Goal: Information Seeking & Learning: Learn about a topic

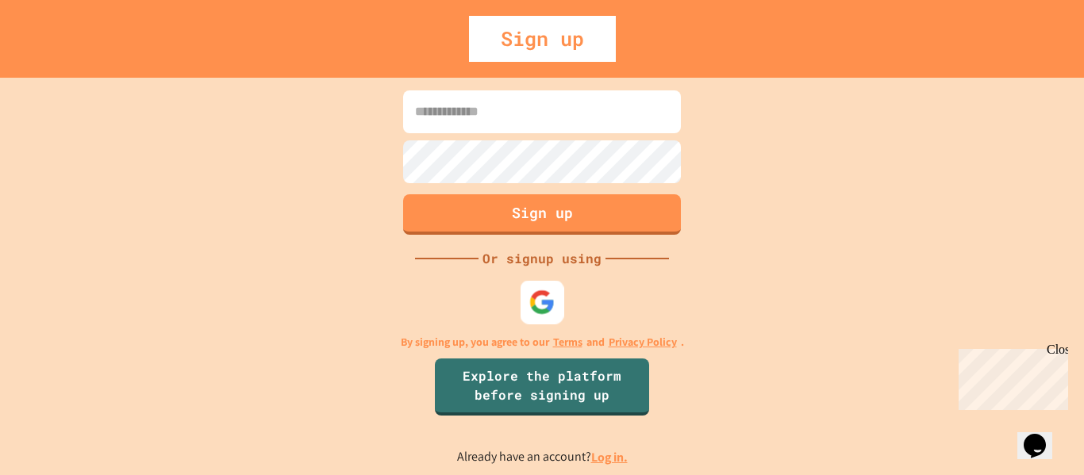
click at [548, 309] on img at bounding box center [542, 302] width 26 height 26
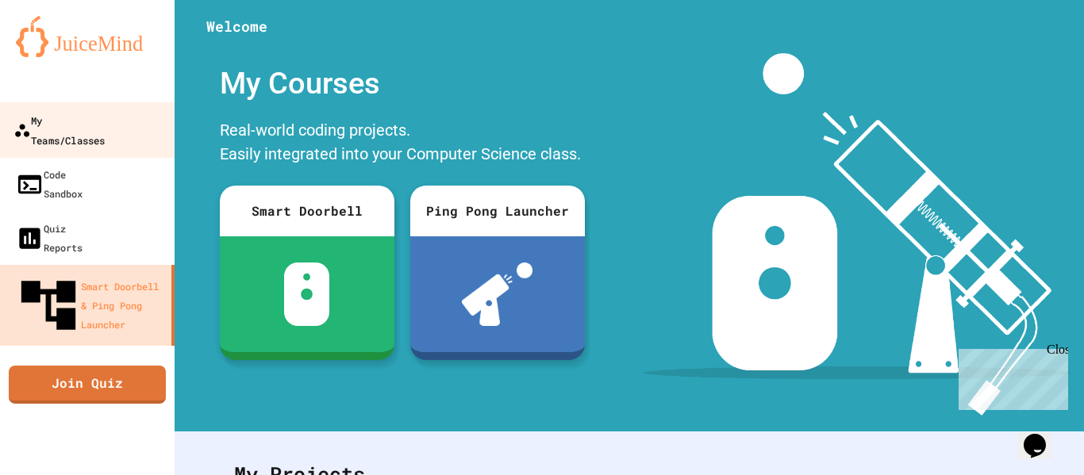
click at [69, 134] on link "My Teams/Classes" at bounding box center [88, 130] width 180 height 56
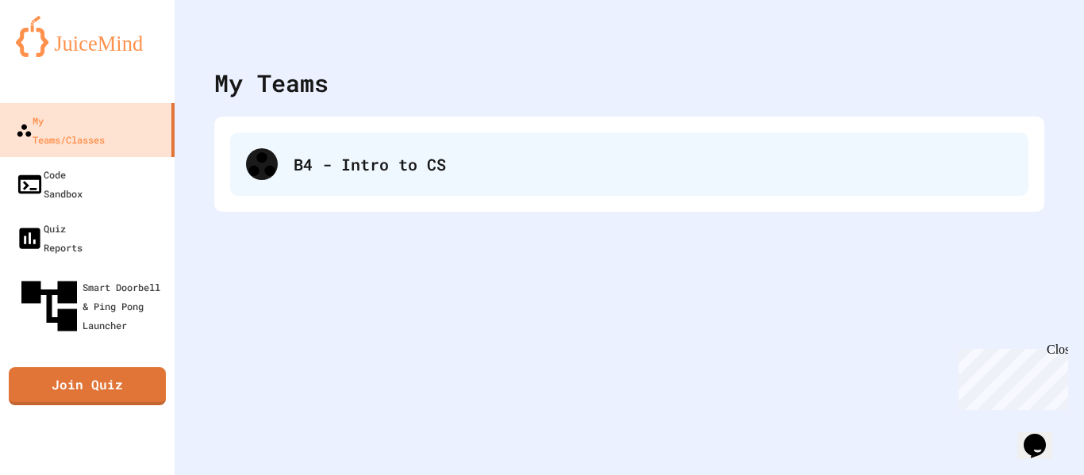
click at [367, 162] on div "B4 - Intro to CS" at bounding box center [653, 164] width 719 height 24
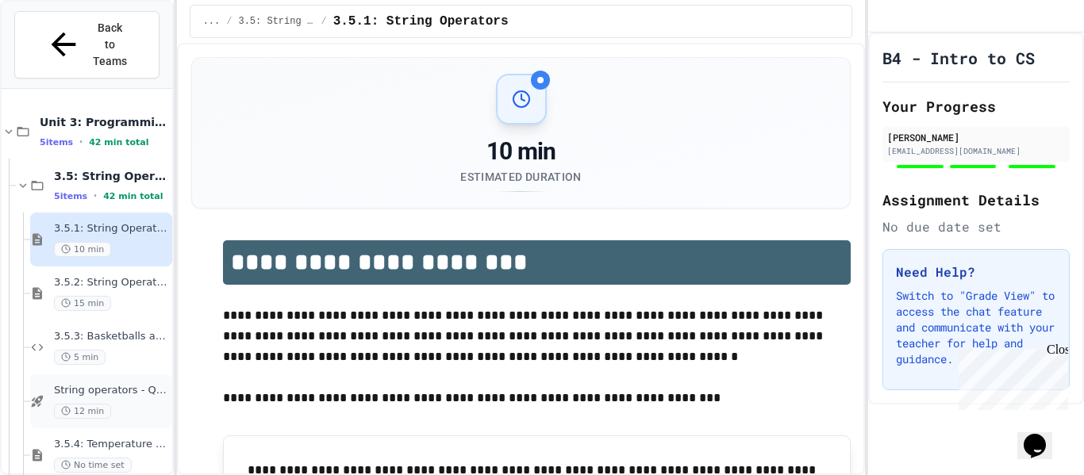
click at [126, 404] on div "12 min" at bounding box center [111, 411] width 115 height 15
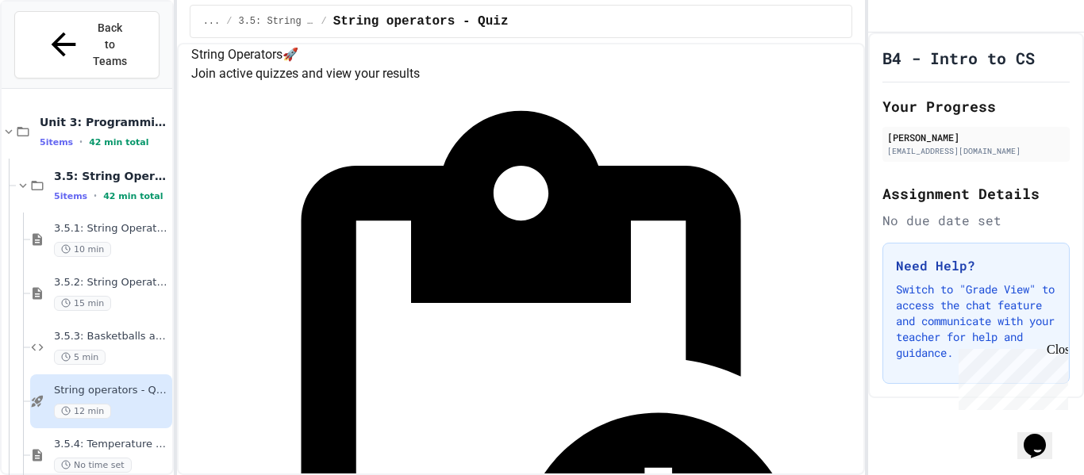
scroll to position [184, 0]
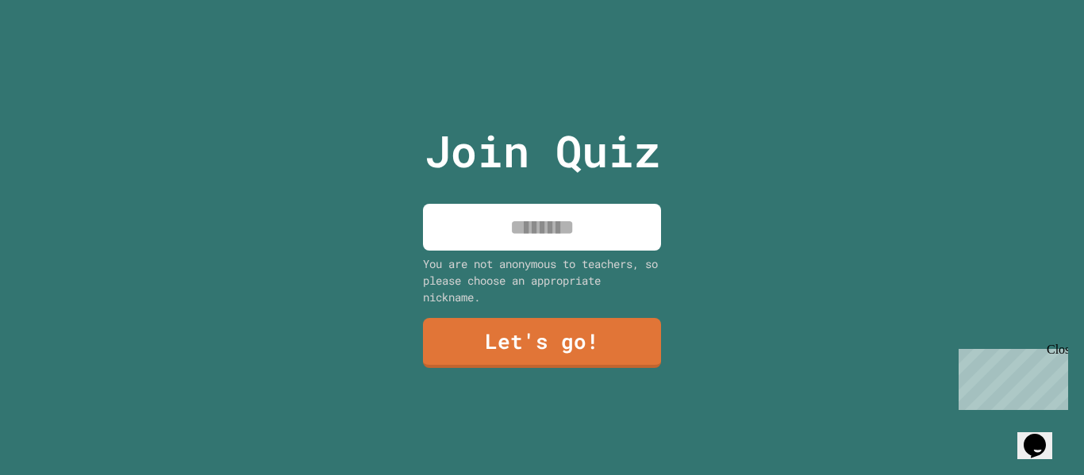
click at [599, 213] on input at bounding box center [542, 227] width 238 height 47
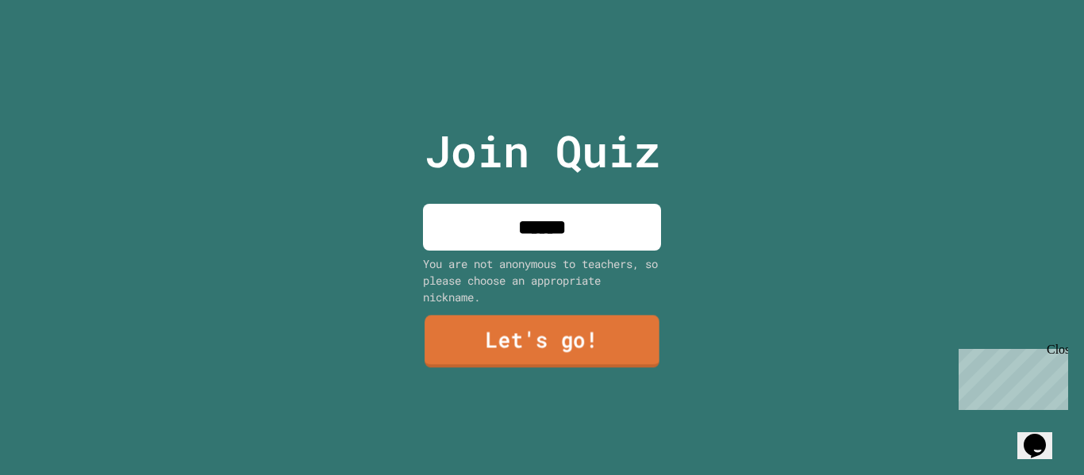
type input "******"
click at [563, 355] on link "Let's go!" at bounding box center [542, 342] width 235 height 52
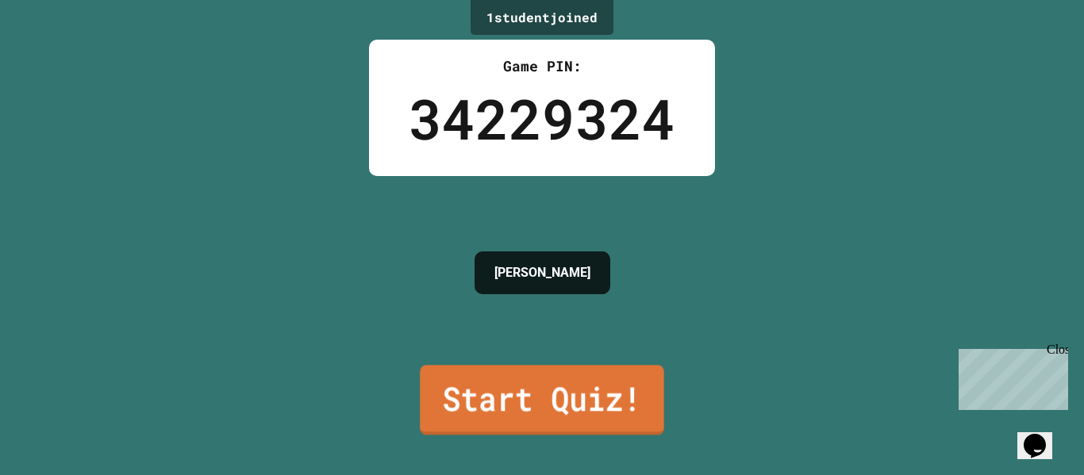
click at [561, 370] on link "Start Quiz!" at bounding box center [542, 400] width 244 height 70
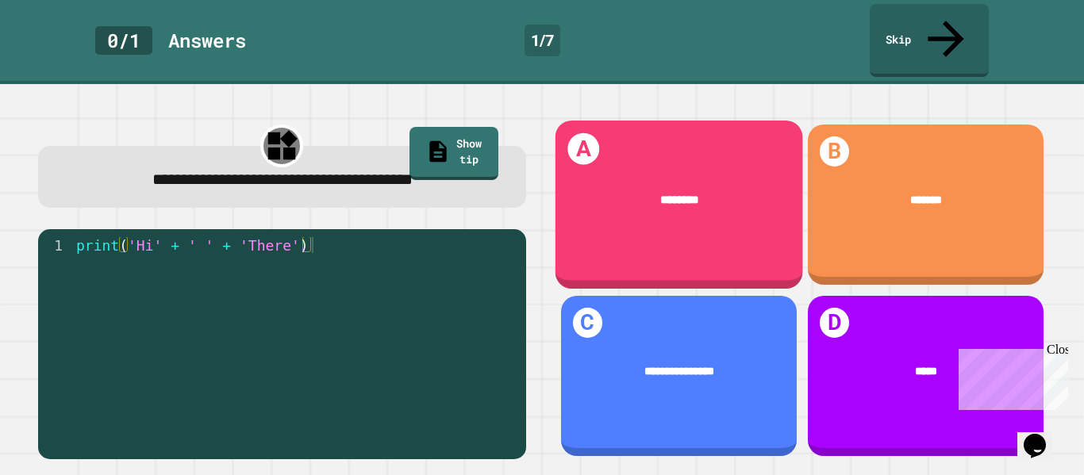
click at [728, 211] on div "A ********" at bounding box center [679, 205] width 248 height 168
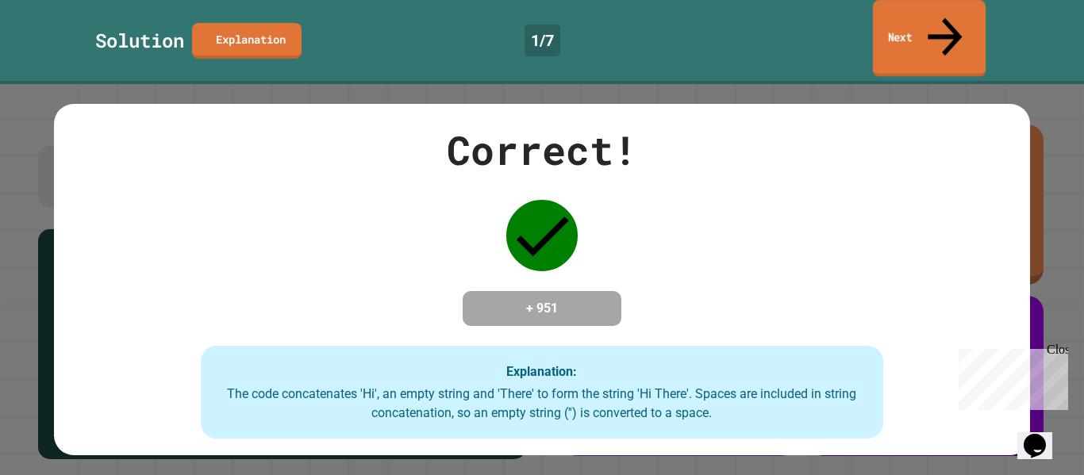
click at [893, 27] on link "Next" at bounding box center [929, 38] width 113 height 77
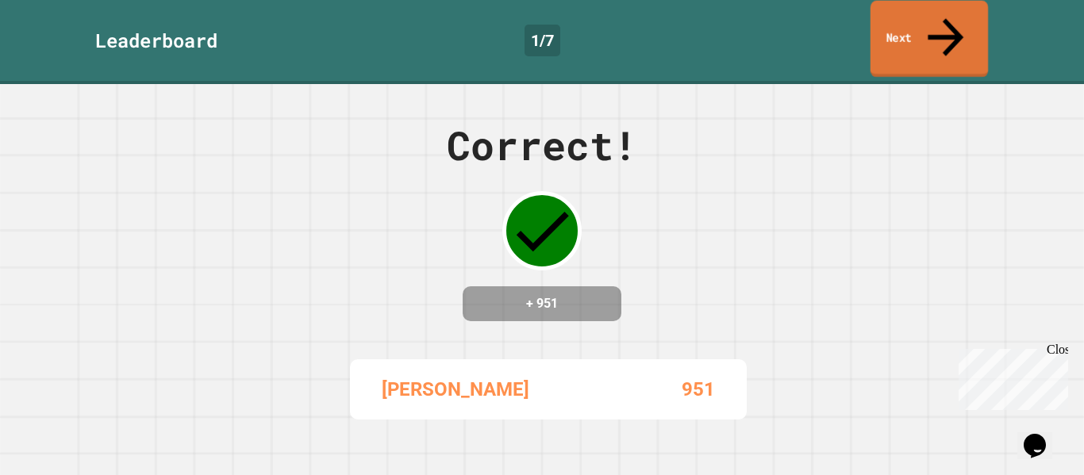
click at [893, 27] on link "Next" at bounding box center [929, 39] width 117 height 77
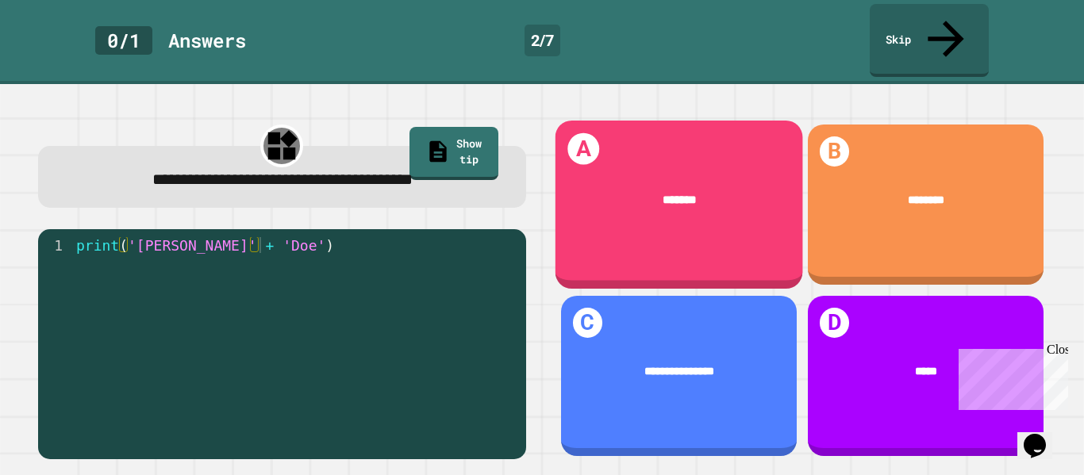
click at [711, 211] on div "A *******" at bounding box center [679, 205] width 248 height 168
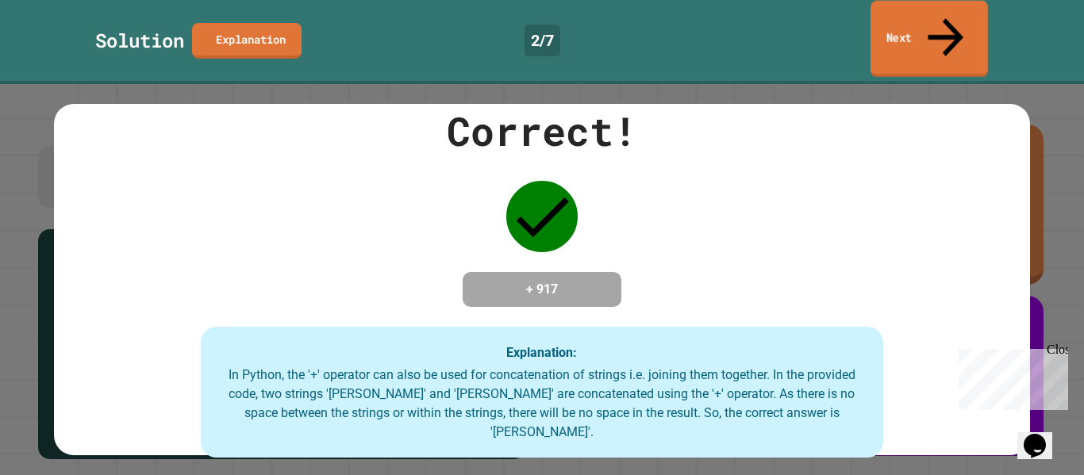
click at [950, 22] on icon at bounding box center [945, 37] width 53 height 56
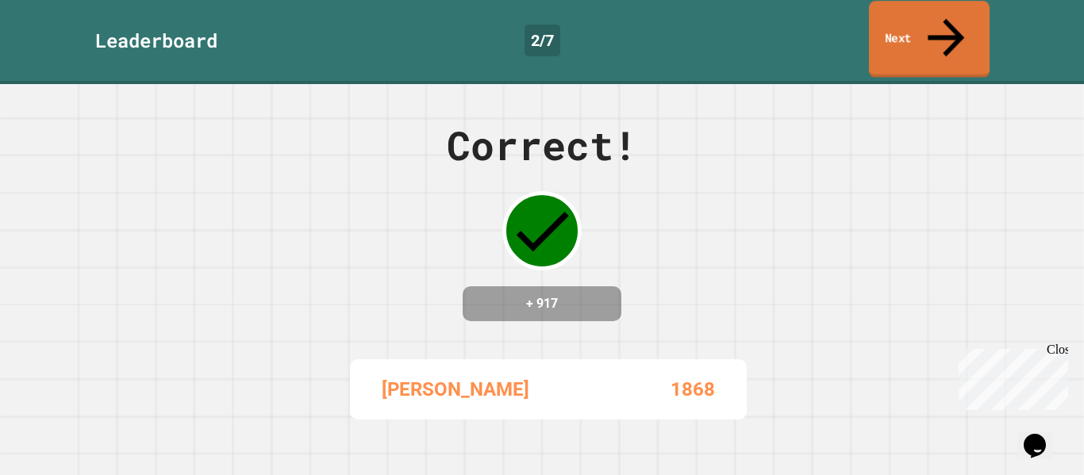
click at [950, 22] on icon at bounding box center [946, 38] width 55 height 56
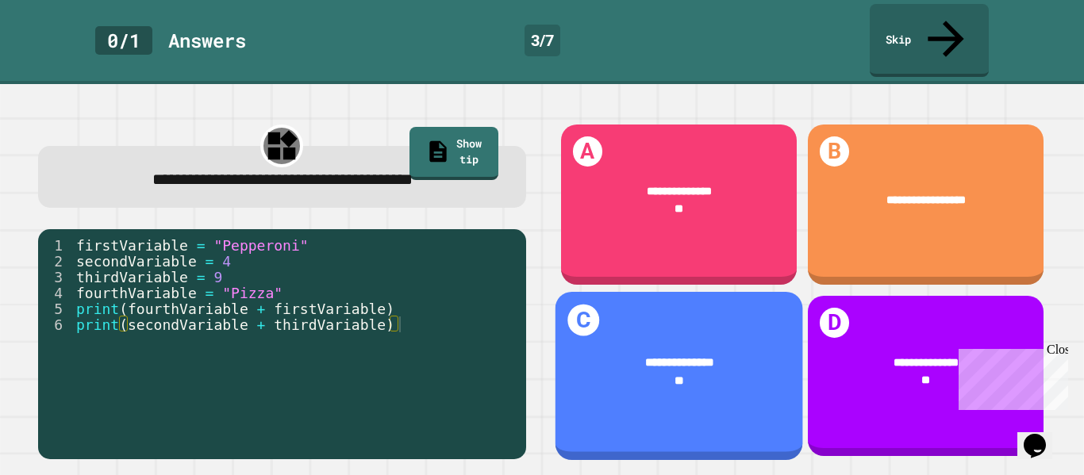
click at [621, 333] on div "**********" at bounding box center [679, 372] width 248 height 84
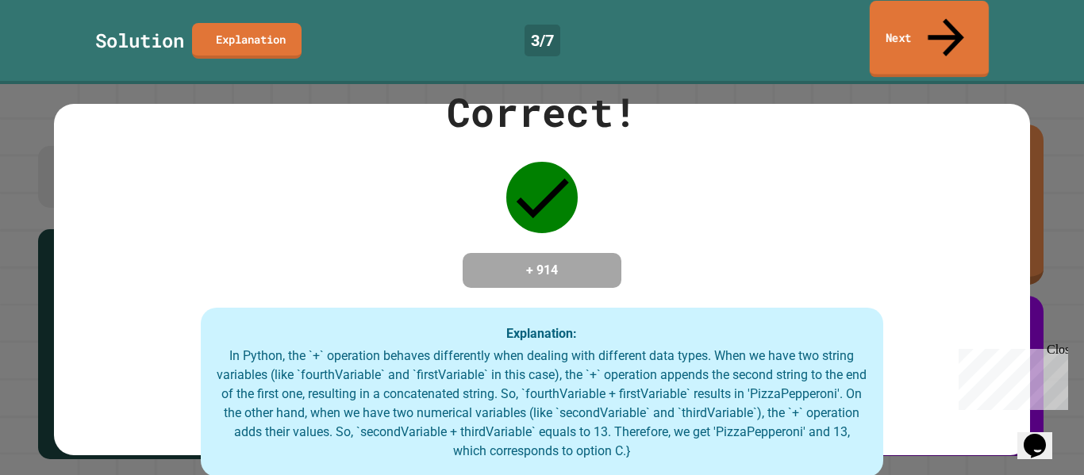
click at [969, 16] on link "Next" at bounding box center [929, 39] width 119 height 77
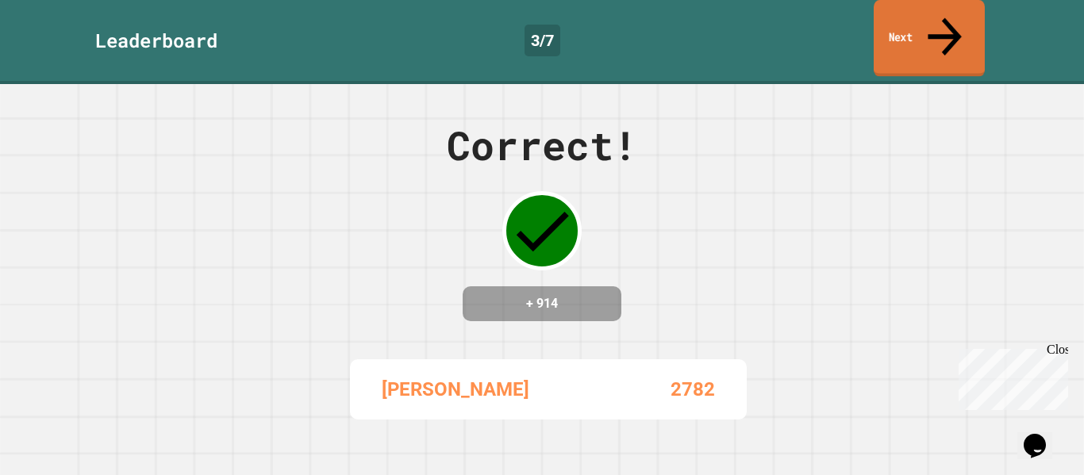
click at [969, 16] on link "Next" at bounding box center [929, 38] width 111 height 77
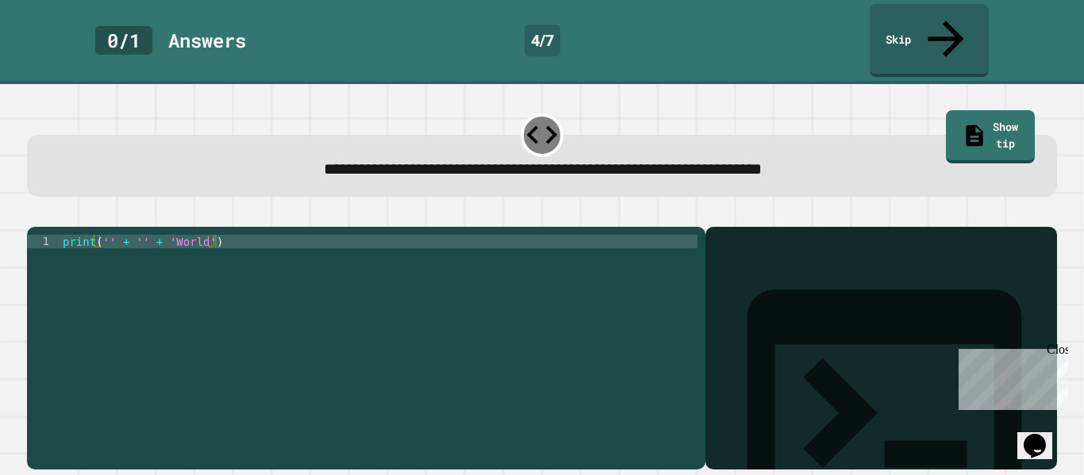
click at [106, 235] on div "print ( '' + '' + 'World' )" at bounding box center [379, 363] width 638 height 256
click at [35, 214] on icon "button" at bounding box center [35, 214] width 0 height 0
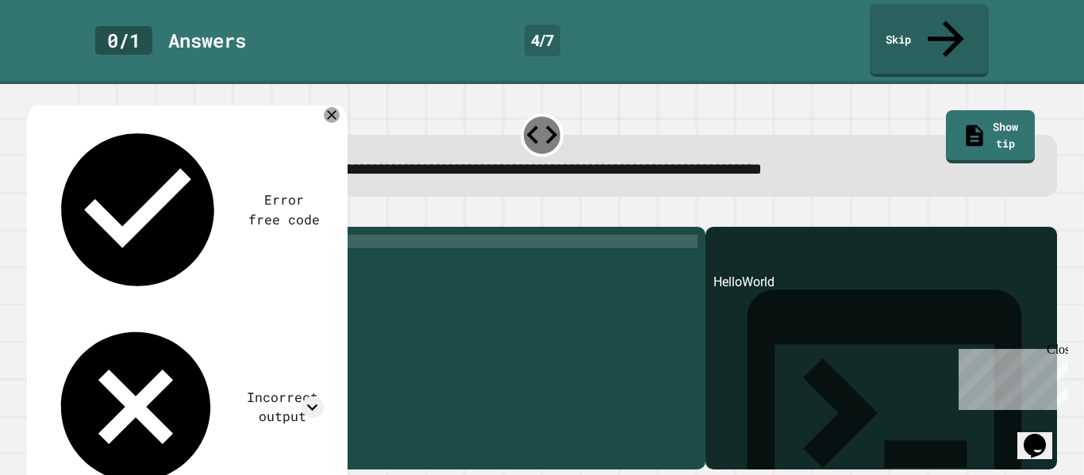
click at [171, 235] on div "print ( 'Hello' + '' + 'World' )" at bounding box center [379, 363] width 638 height 256
type textarea "**********"
click at [35, 214] on icon "button" at bounding box center [35, 214] width 0 height 0
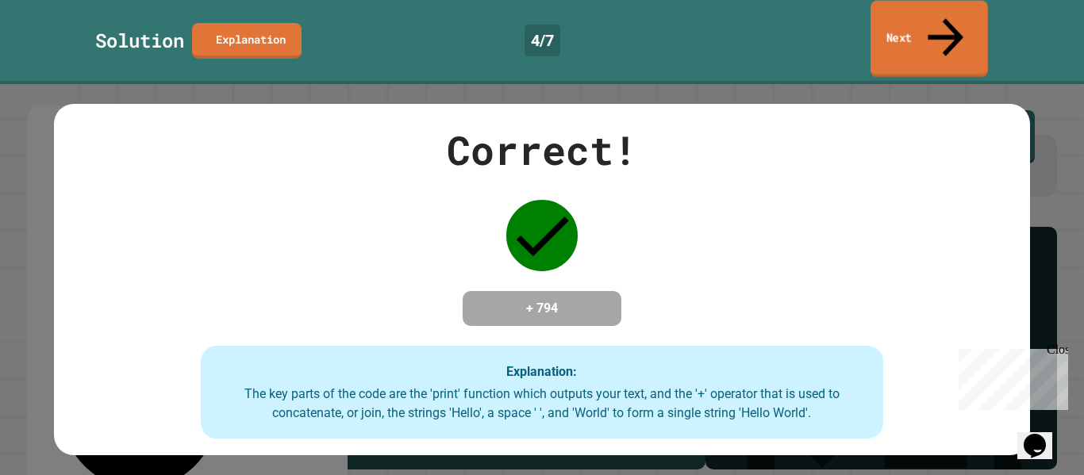
click at [910, 35] on link "Next" at bounding box center [929, 39] width 117 height 77
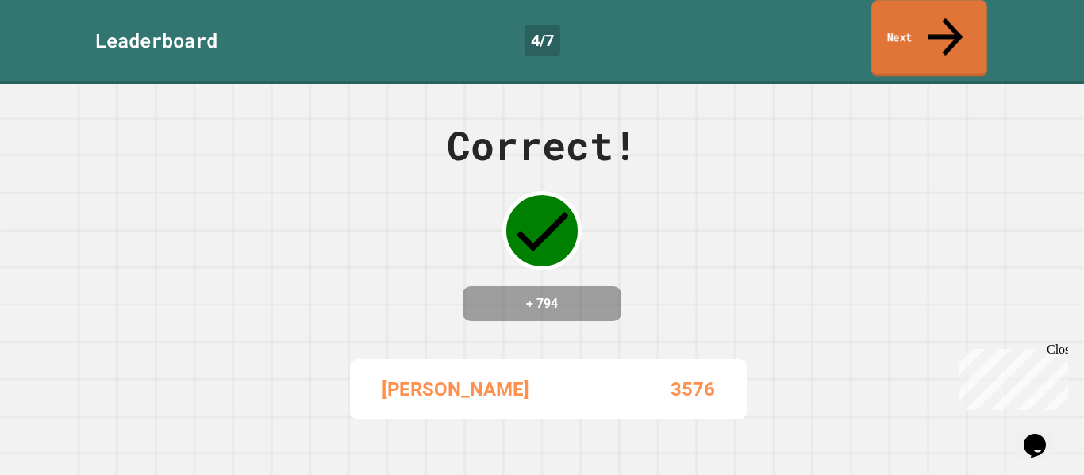
click at [933, 21] on link "Next" at bounding box center [929, 38] width 116 height 77
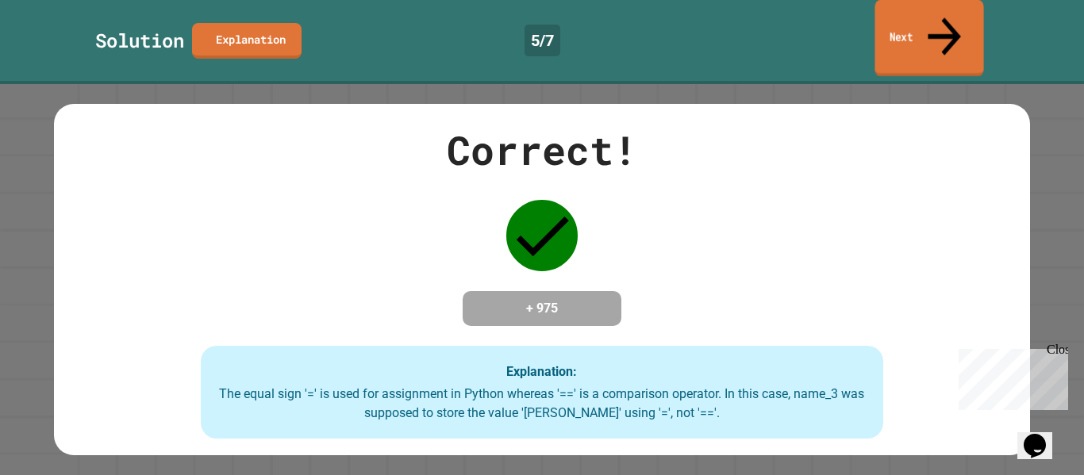
click at [957, 36] on link "Next" at bounding box center [929, 38] width 109 height 77
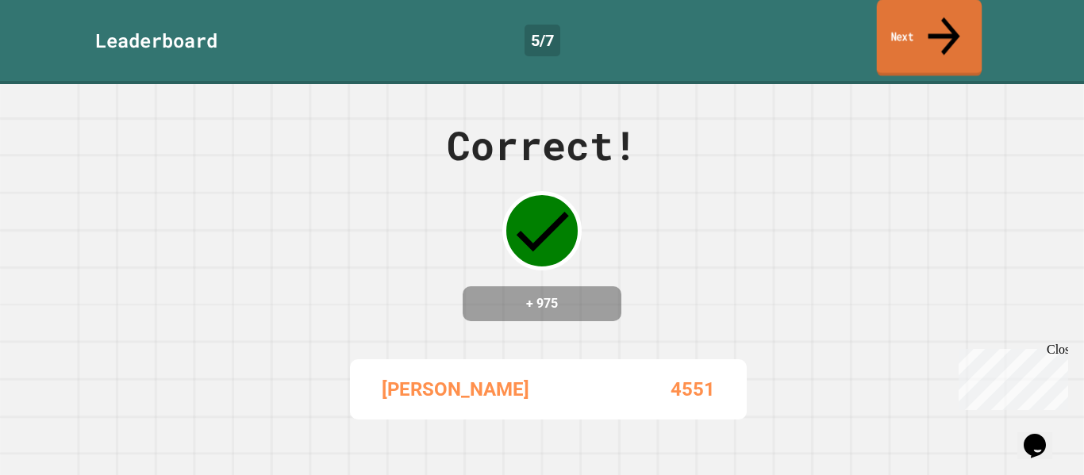
click at [957, 36] on link "Next" at bounding box center [930, 37] width 106 height 77
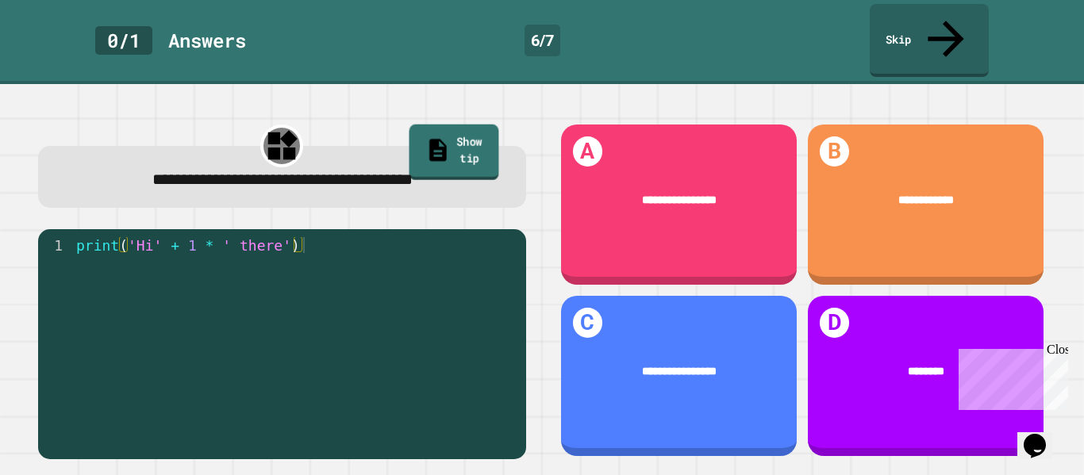
click at [479, 125] on link "Show tip" at bounding box center [454, 153] width 90 height 56
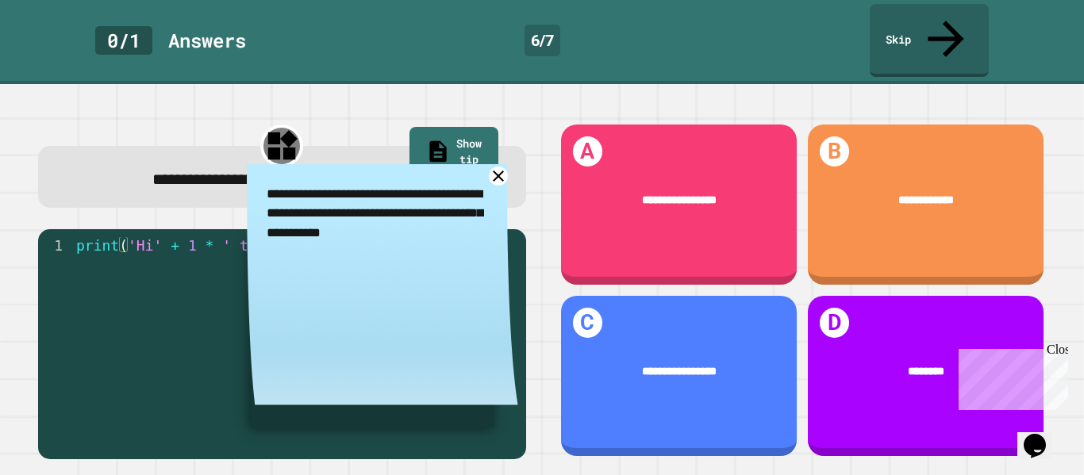
click at [500, 171] on icon at bounding box center [498, 176] width 11 height 11
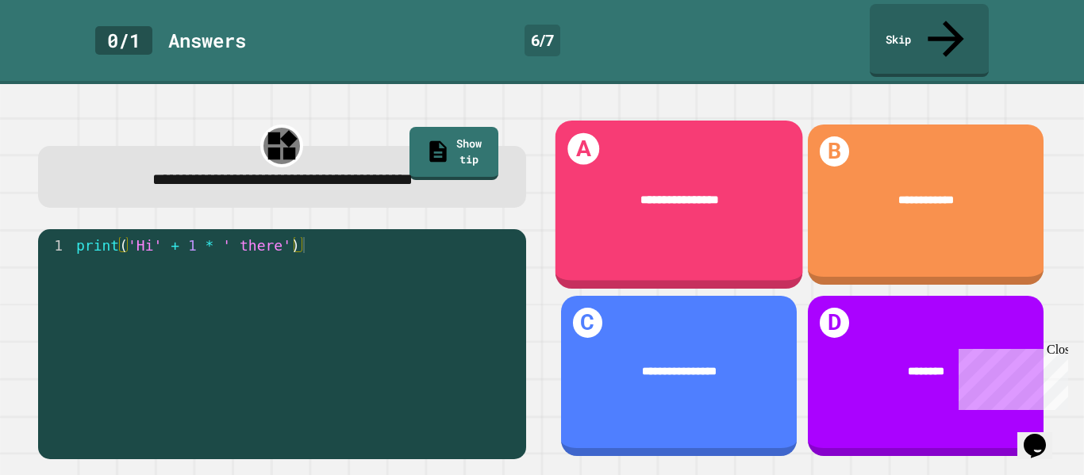
click at [698, 168] on div "**********" at bounding box center [679, 200] width 248 height 65
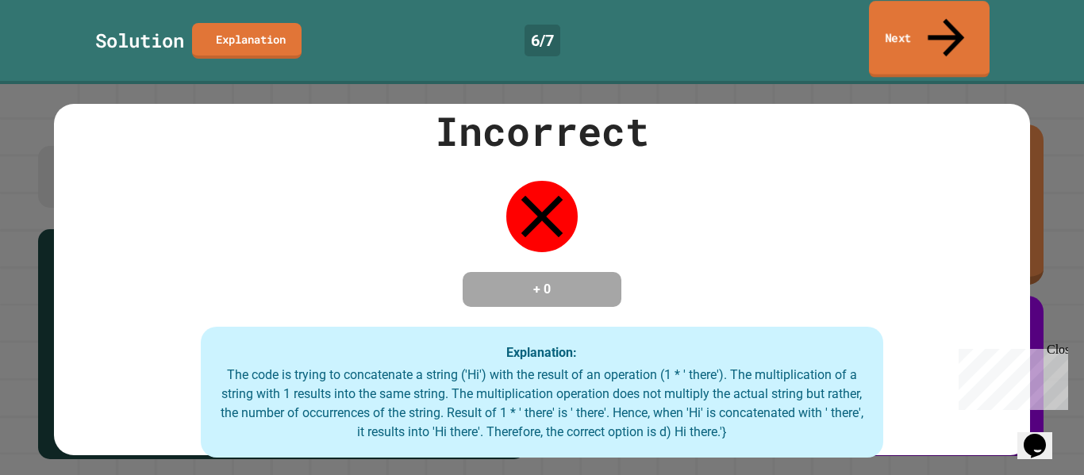
click at [897, 26] on link "Next" at bounding box center [929, 39] width 121 height 77
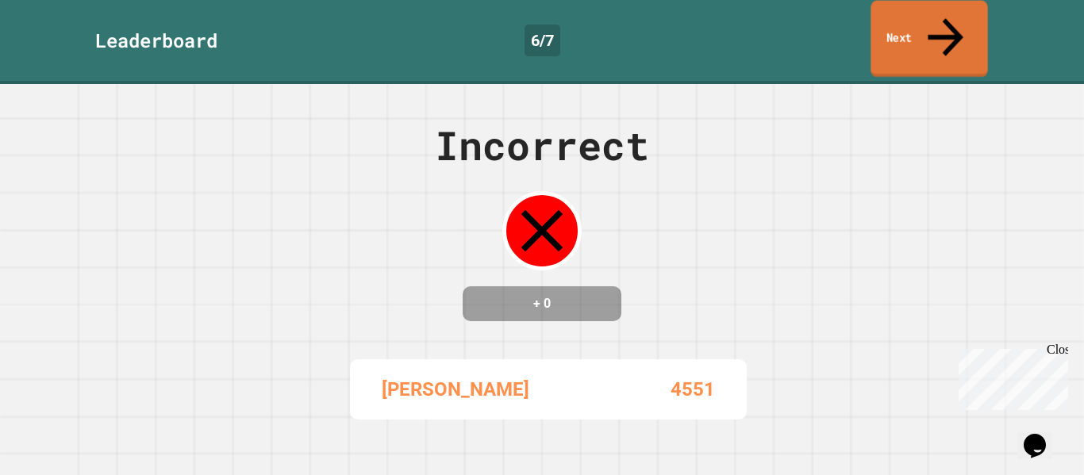
click at [897, 26] on link "Next" at bounding box center [929, 39] width 117 height 77
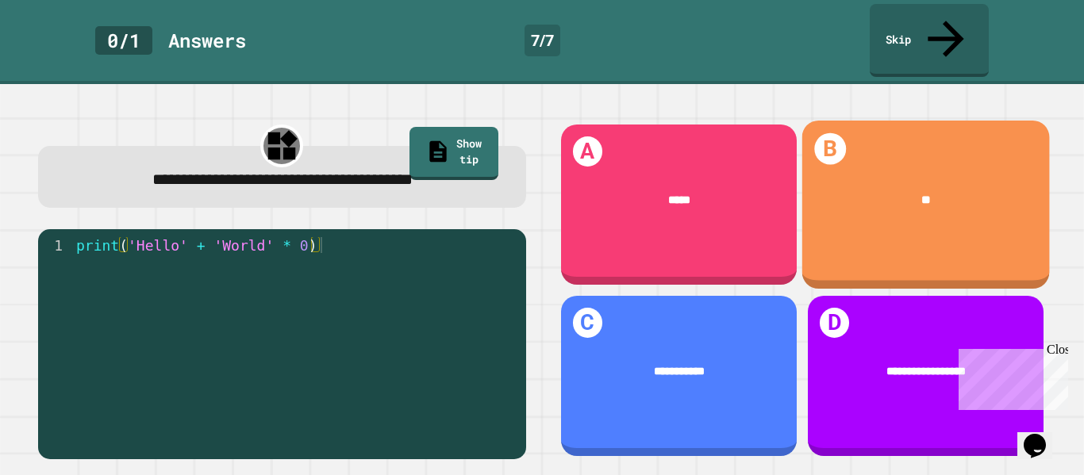
click at [1021, 223] on div "B **" at bounding box center [926, 205] width 248 height 168
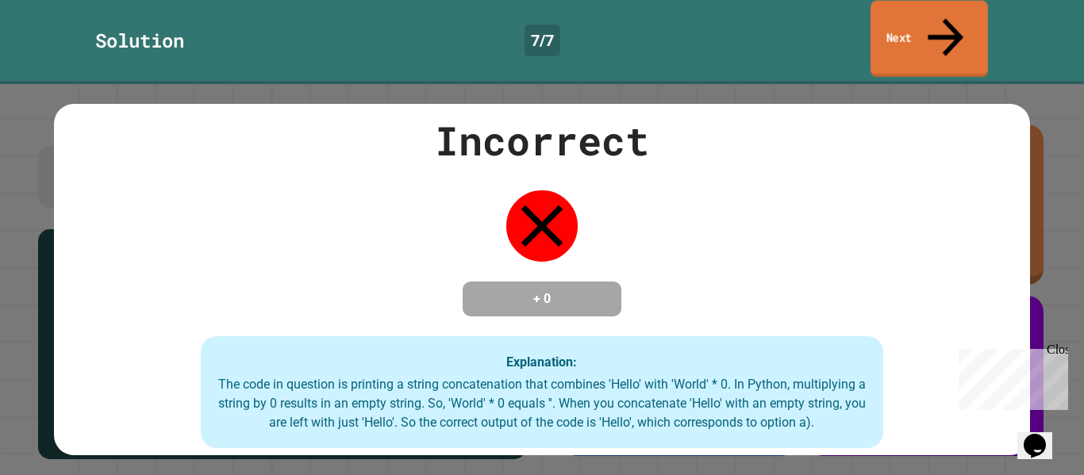
click at [972, 28] on link "Next" at bounding box center [929, 39] width 117 height 77
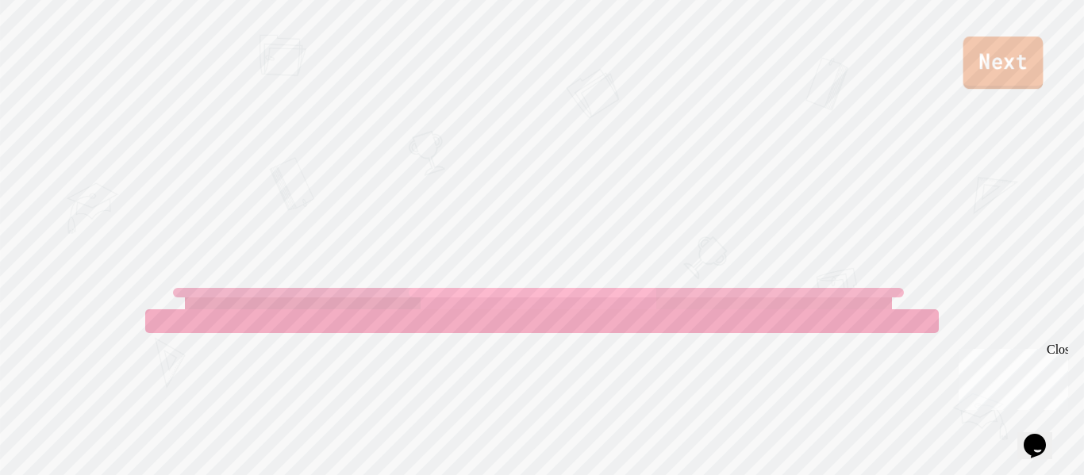
click at [990, 48] on link "Next" at bounding box center [1004, 63] width 80 height 52
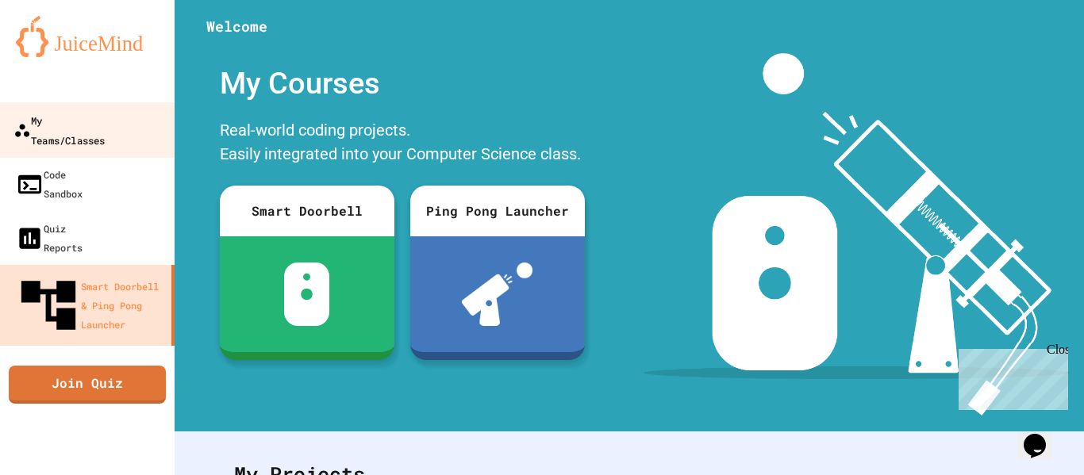
click at [87, 128] on div "My Teams/Classes" at bounding box center [58, 129] width 91 height 39
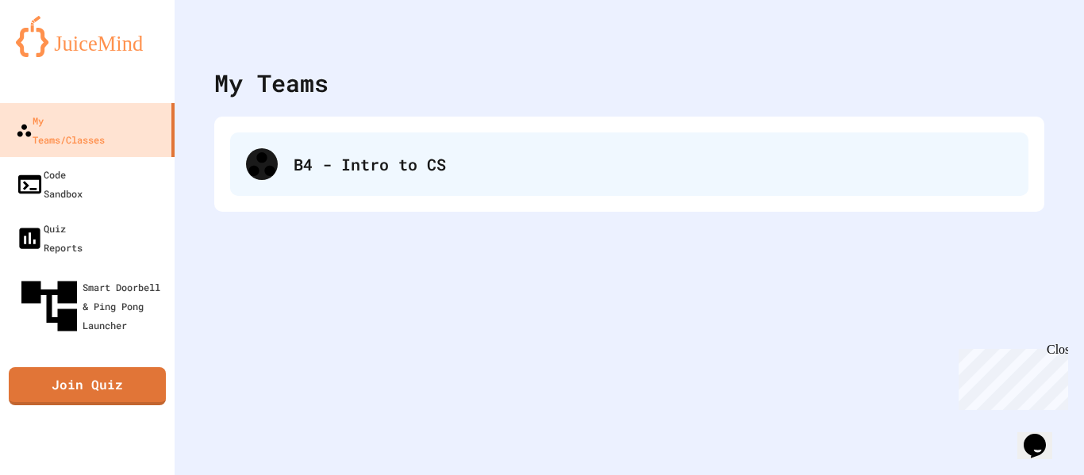
click at [422, 180] on div "B4 - Intro to CS" at bounding box center [629, 164] width 798 height 63
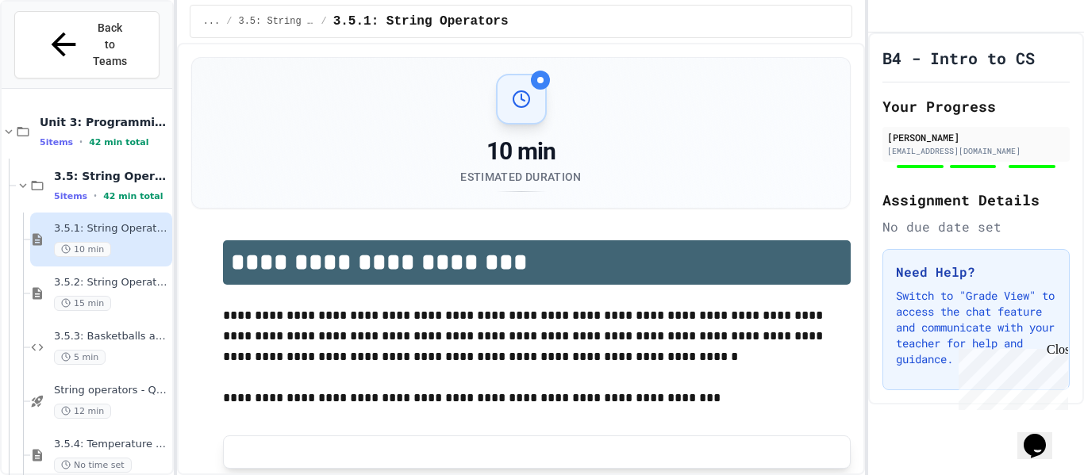
click at [125, 404] on div "12 min" at bounding box center [111, 411] width 115 height 15
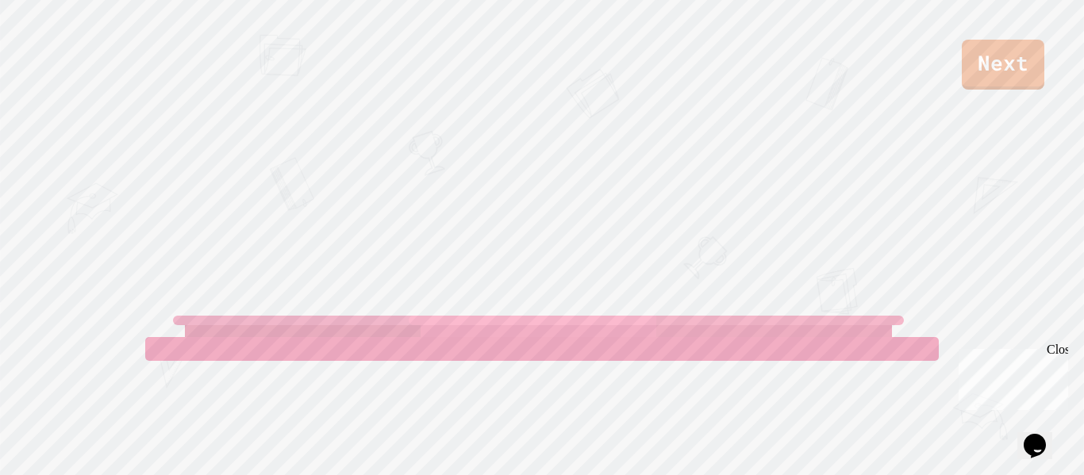
click at [1005, 35] on div "Next" at bounding box center [542, 45] width 1084 height 90
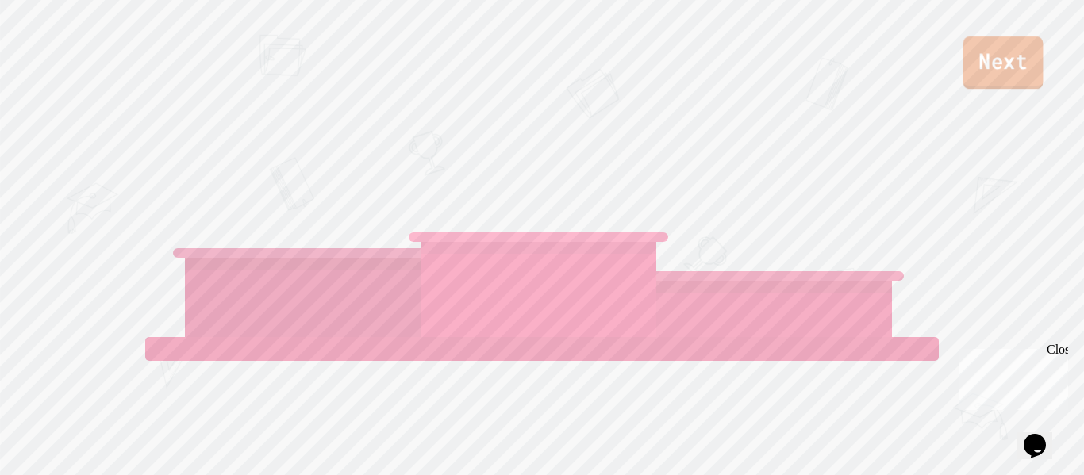
click at [1001, 48] on link "Next" at bounding box center [1004, 63] width 80 height 52
